Goal: Check status: Check status

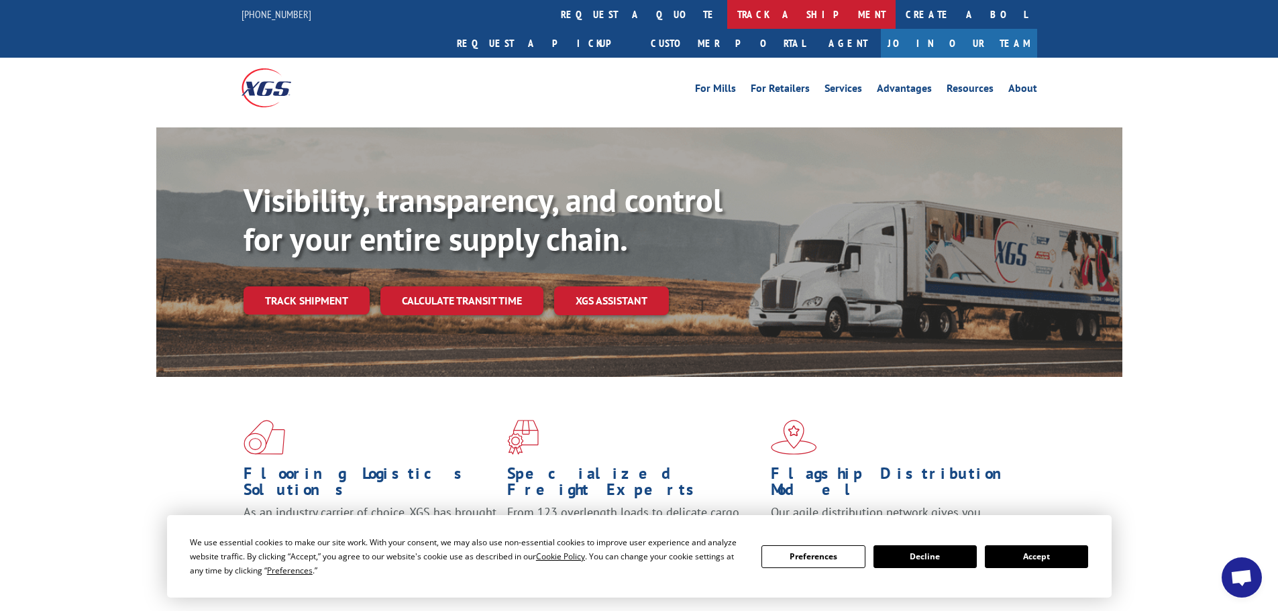
click at [727, 9] on link "track a shipment" at bounding box center [811, 14] width 168 height 29
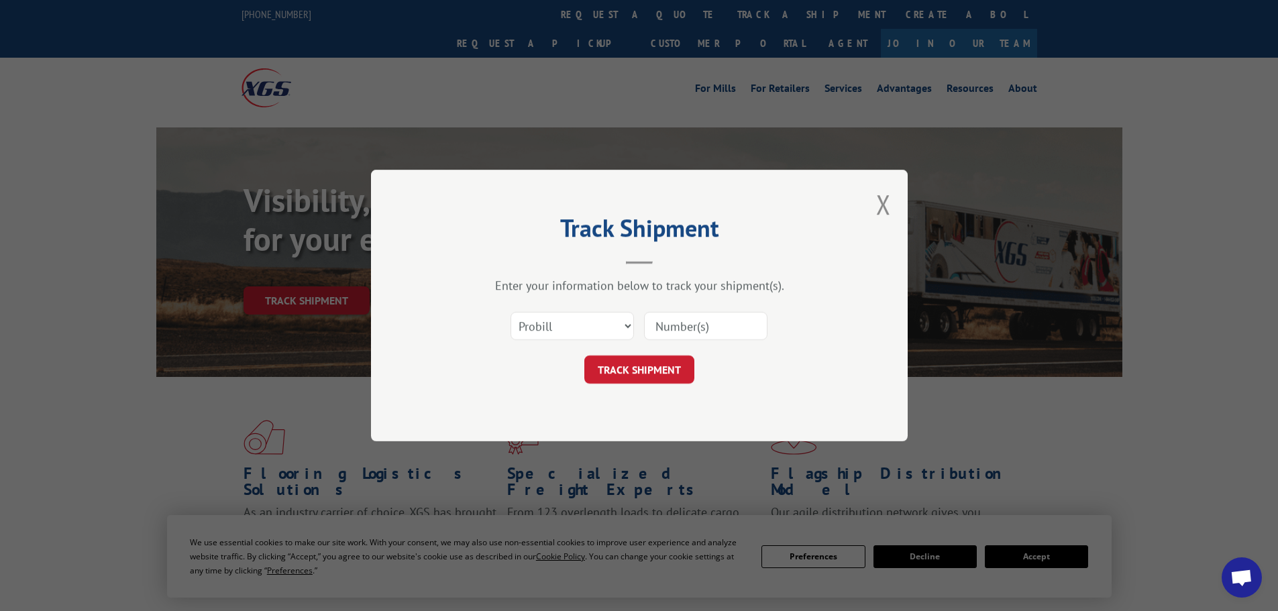
drag, startPoint x: 698, startPoint y: 311, endPoint x: 698, endPoint y: 321, distance: 10.1
click at [698, 313] on div at bounding box center [705, 326] width 123 height 31
click at [698, 323] on input at bounding box center [705, 326] width 123 height 28
paste input "17229821"
type input "17229821"
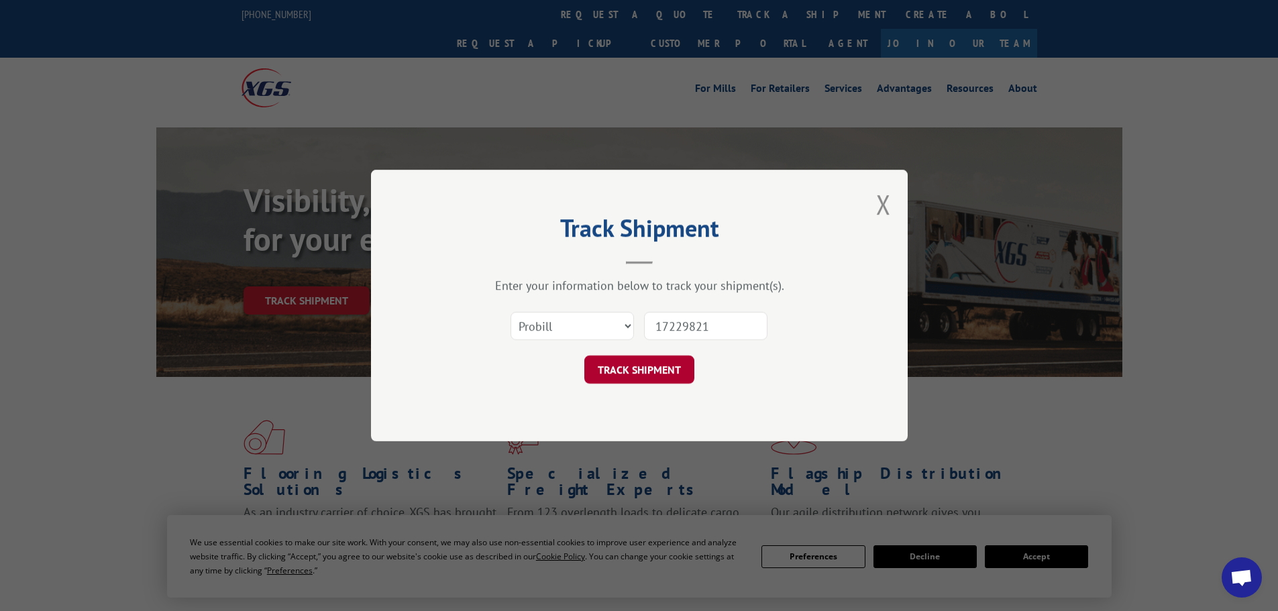
click at [663, 372] on button "TRACK SHIPMENT" at bounding box center [639, 369] width 110 height 28
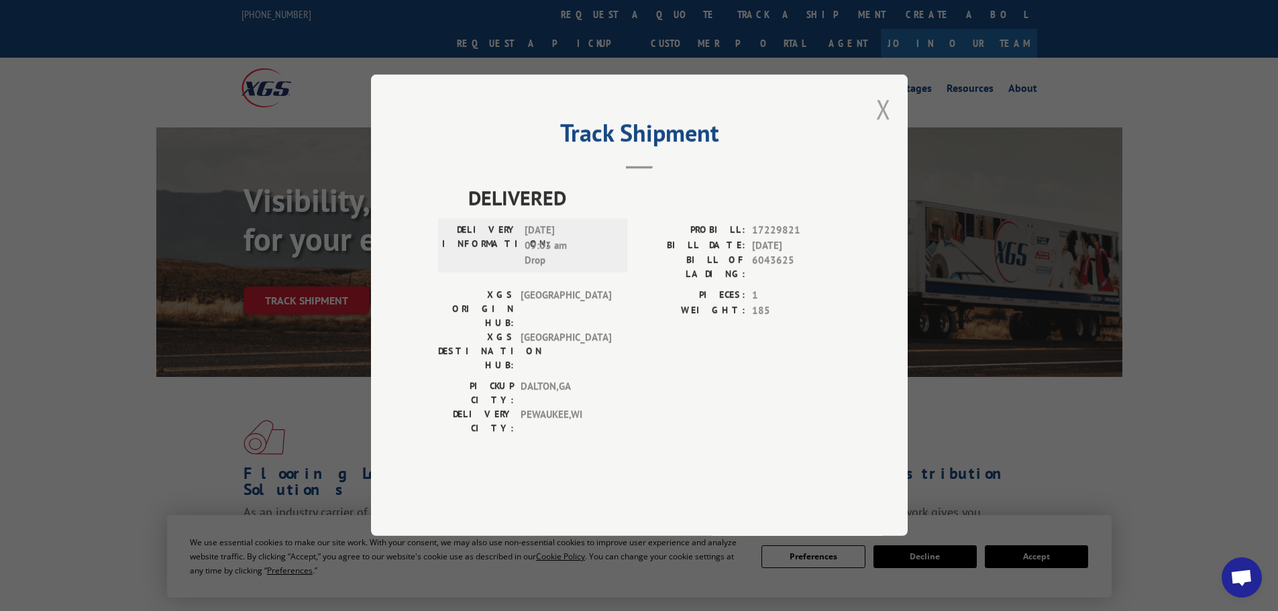
click at [877, 150] on div "Track Shipment DELIVERED DELIVERY INFORMATION: [DATE] 09:03 am Drop PROBILL: 17…" at bounding box center [639, 304] width 537 height 461
click at [883, 127] on button "Close modal" at bounding box center [883, 109] width 15 height 36
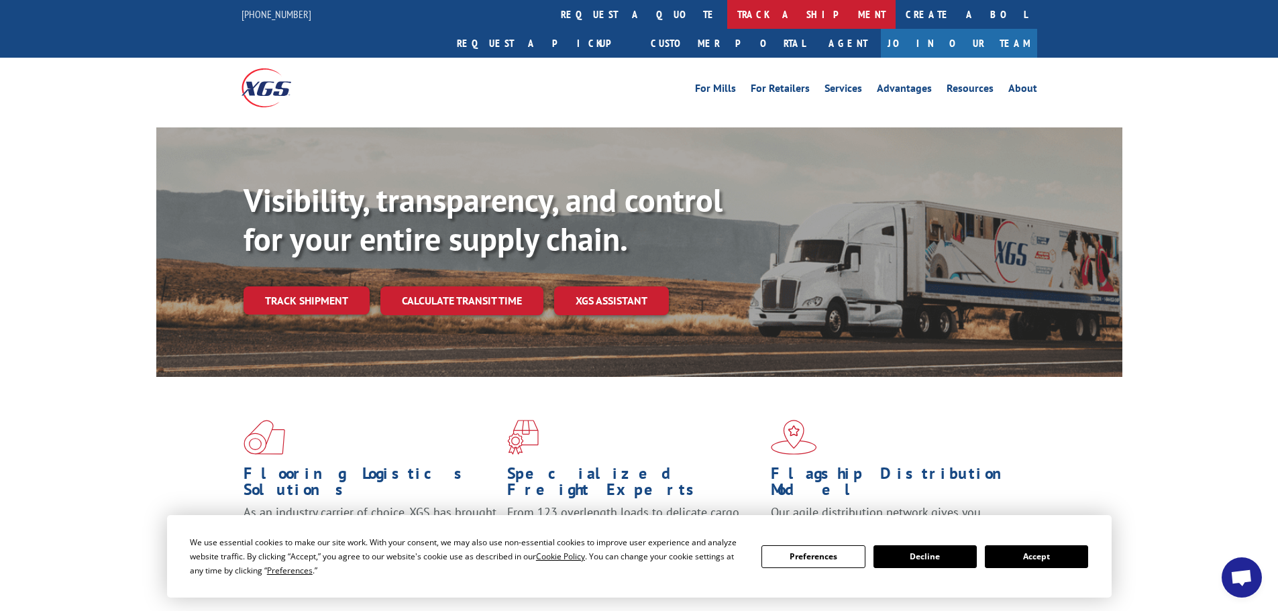
click at [727, 16] on link "track a shipment" at bounding box center [811, 14] width 168 height 29
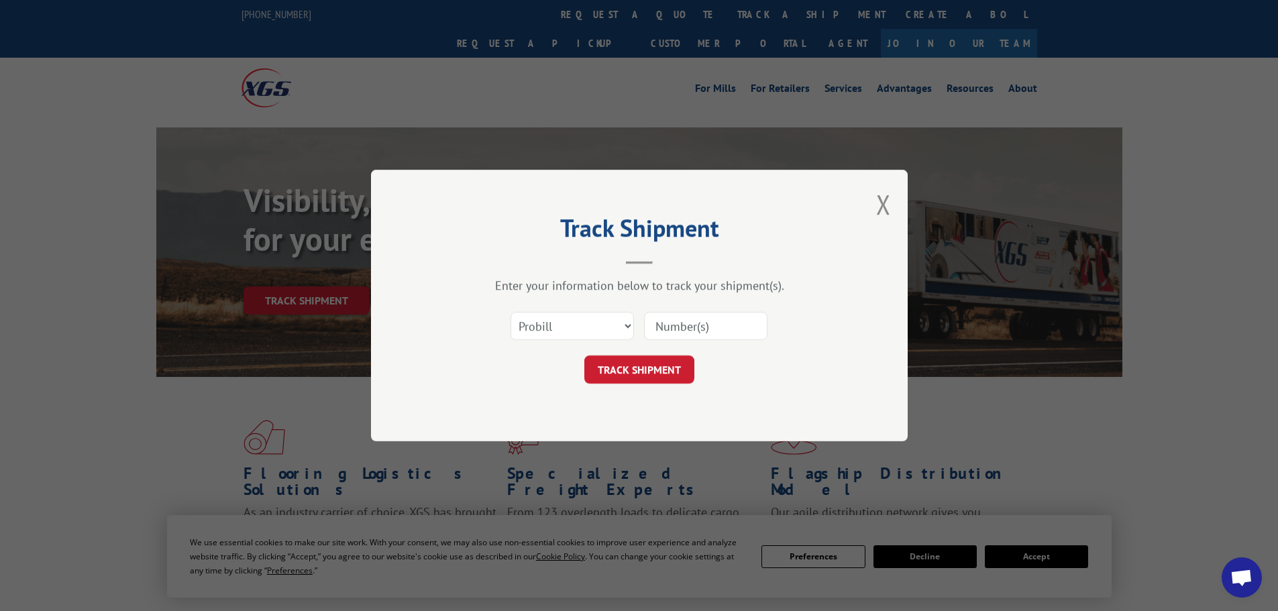
drag, startPoint x: 716, startPoint y: 327, endPoint x: 528, endPoint y: 331, distance: 187.8
click at [530, 329] on div "Select category... Probill BOL PO" at bounding box center [639, 326] width 402 height 44
paste input "17473204"
type input "17473204"
click at [649, 363] on button "TRACK SHIPMENT" at bounding box center [639, 369] width 110 height 28
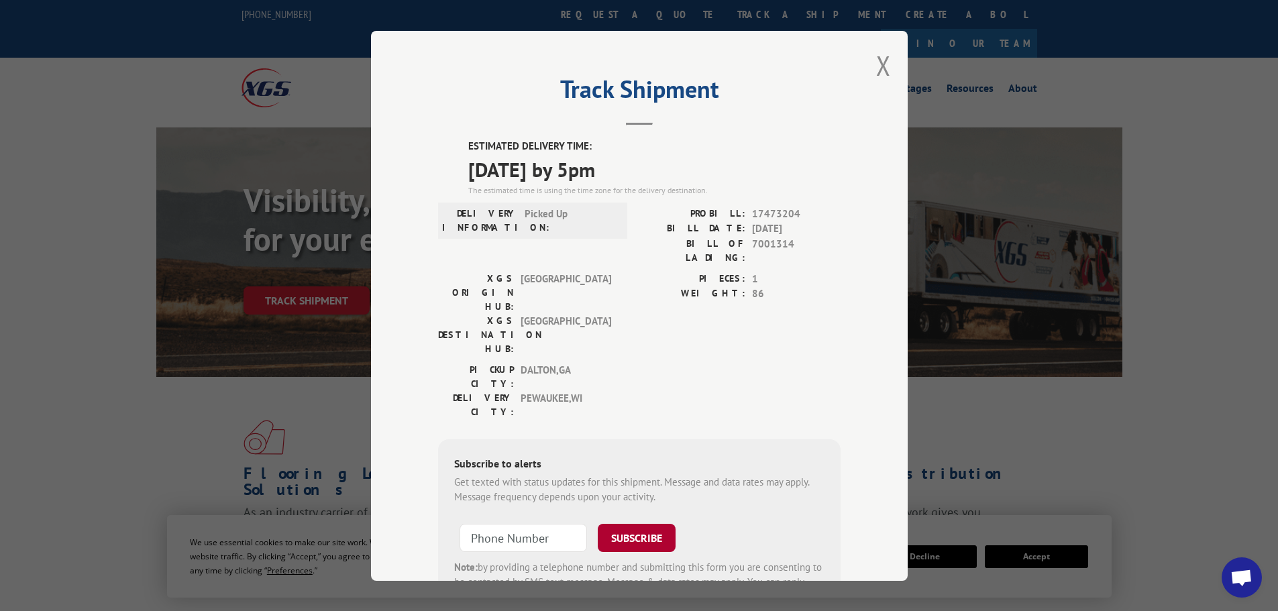
click at [642, 523] on button "SUBSCRIBE" at bounding box center [637, 537] width 78 height 28
click at [632, 523] on button "SUBSCRIBE" at bounding box center [637, 537] width 78 height 28
drag, startPoint x: 878, startPoint y: 68, endPoint x: 877, endPoint y: 76, distance: 8.1
click at [878, 70] on button "Close modal" at bounding box center [883, 66] width 15 height 36
